Goal: Navigation & Orientation: Find specific page/section

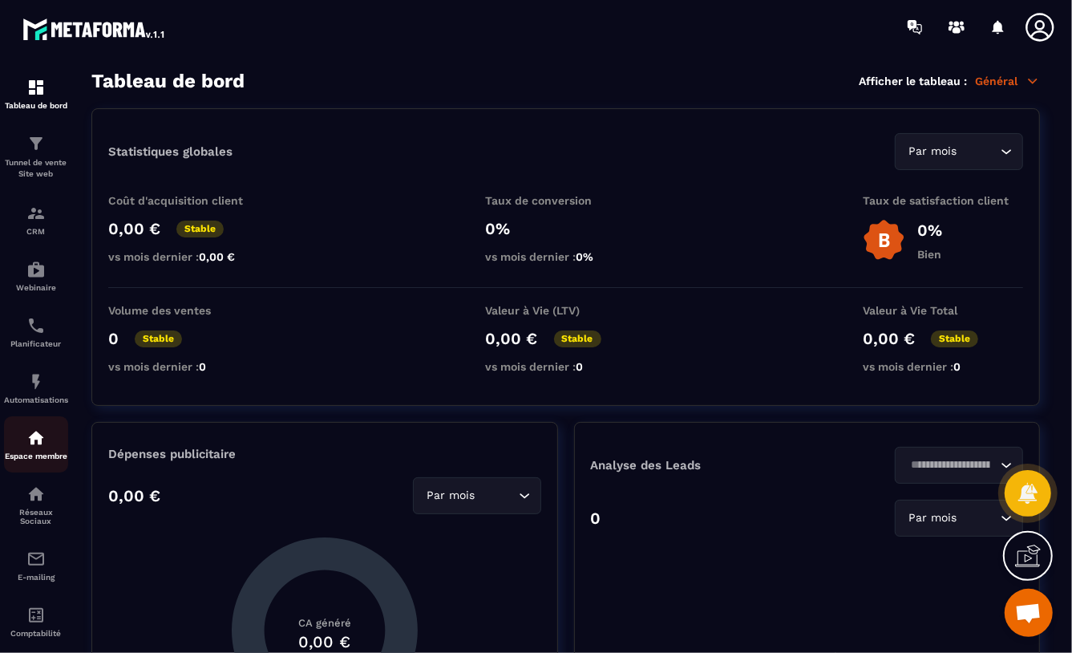
click at [33, 440] on img at bounding box center [35, 437] width 19 height 19
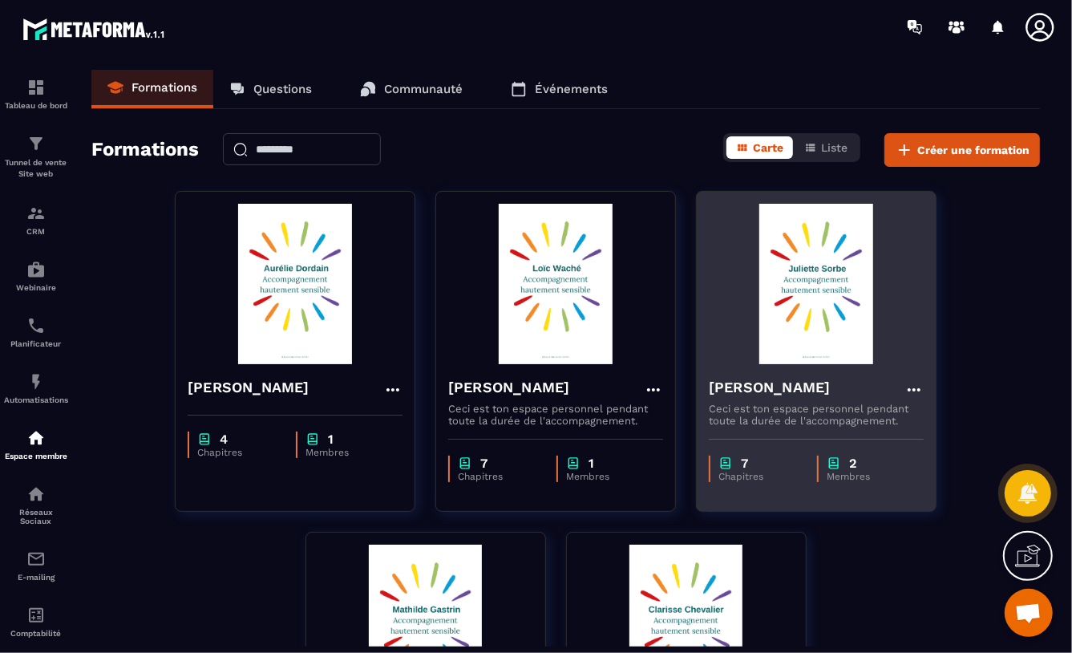
click at [809, 293] on img at bounding box center [816, 284] width 215 height 160
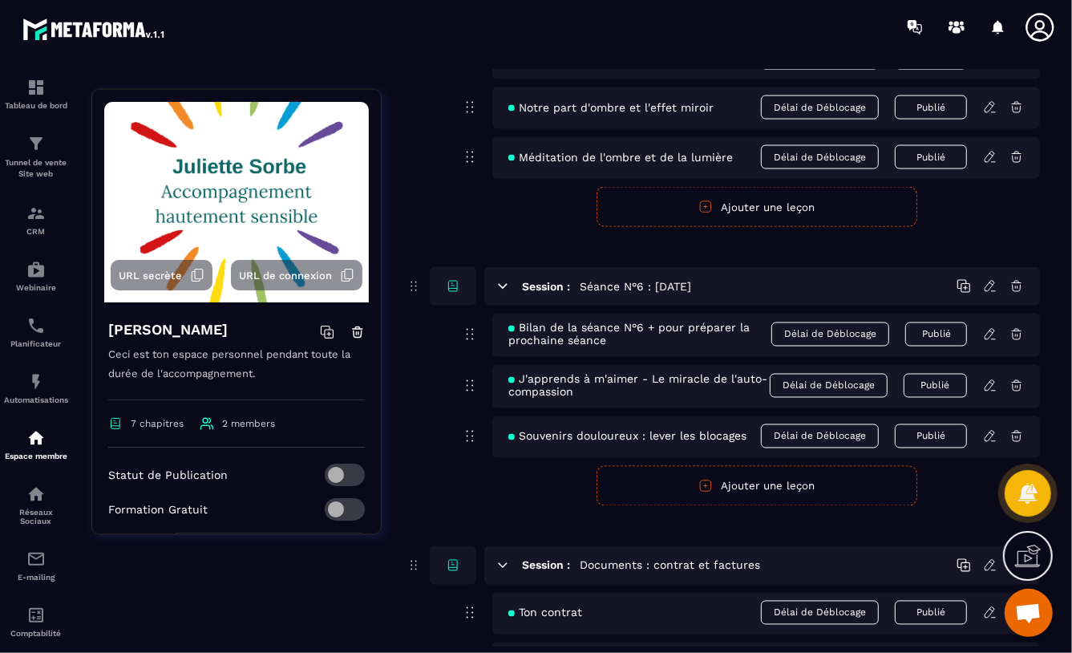
scroll to position [1723, 0]
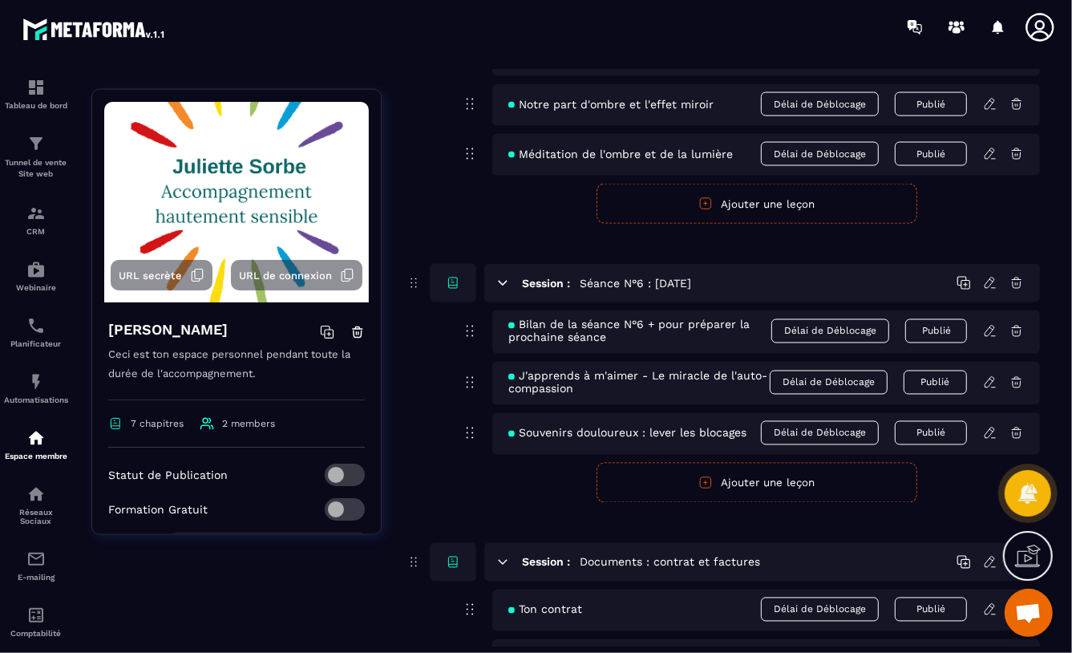
click at [990, 329] on icon at bounding box center [990, 331] width 14 height 14
